Goal: Task Accomplishment & Management: Manage account settings

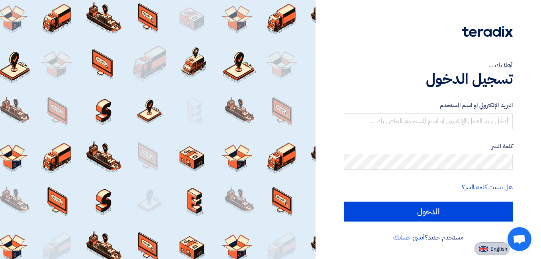
click at [494, 249] on span "English" at bounding box center [498, 249] width 17 height 6
type input "Sign in"
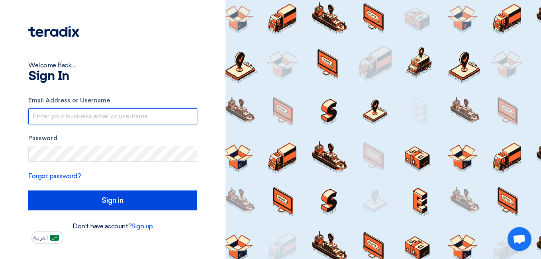
click at [153, 109] on input "text" at bounding box center [112, 116] width 169 height 16
type input "[PERSON_NAME][EMAIL_ADDRESS][DOMAIN_NAME]"
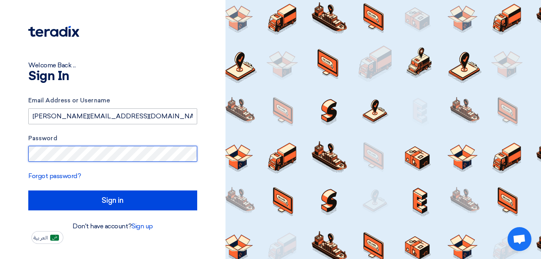
click at [28, 190] on input "Sign in" at bounding box center [112, 200] width 169 height 20
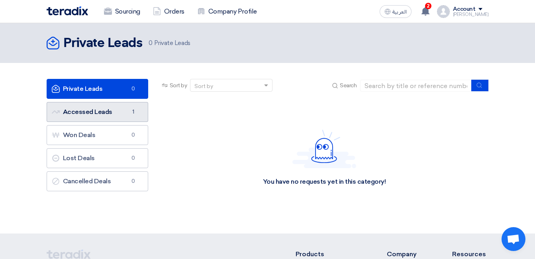
click at [103, 110] on link "Accessed Leads Accessed Leads 1" at bounding box center [98, 112] width 102 height 20
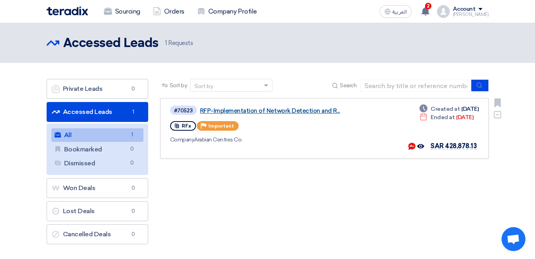
click at [250, 109] on link "RFP-Implementation of Network Detection and R..." at bounding box center [299, 110] width 199 height 7
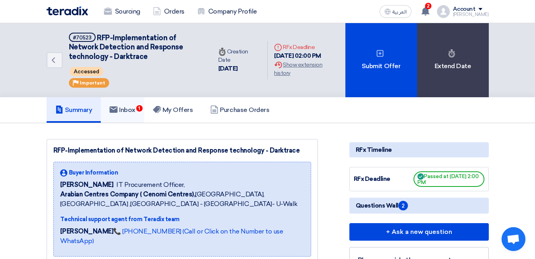
click at [135, 104] on link "Inbox 1" at bounding box center [122, 109] width 43 height 25
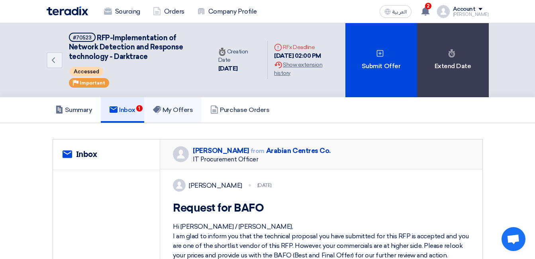
click at [196, 112] on link "My Offers" at bounding box center [173, 109] width 58 height 25
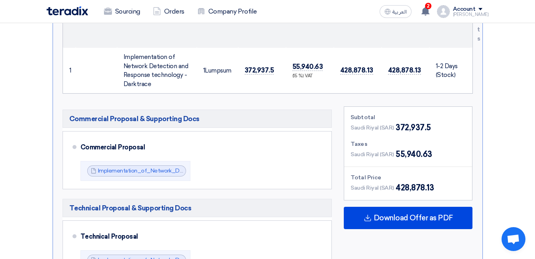
scroll to position [333, 0]
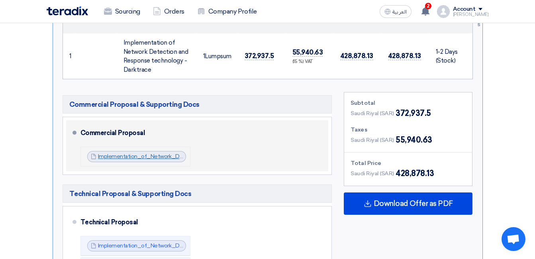
click at [171, 157] on link "Implementation_of_Network_Detection_and_Response_Financial_V_1753341809784.pdf" at bounding box center [213, 156] width 231 height 7
